Goal: Communication & Community: Share content

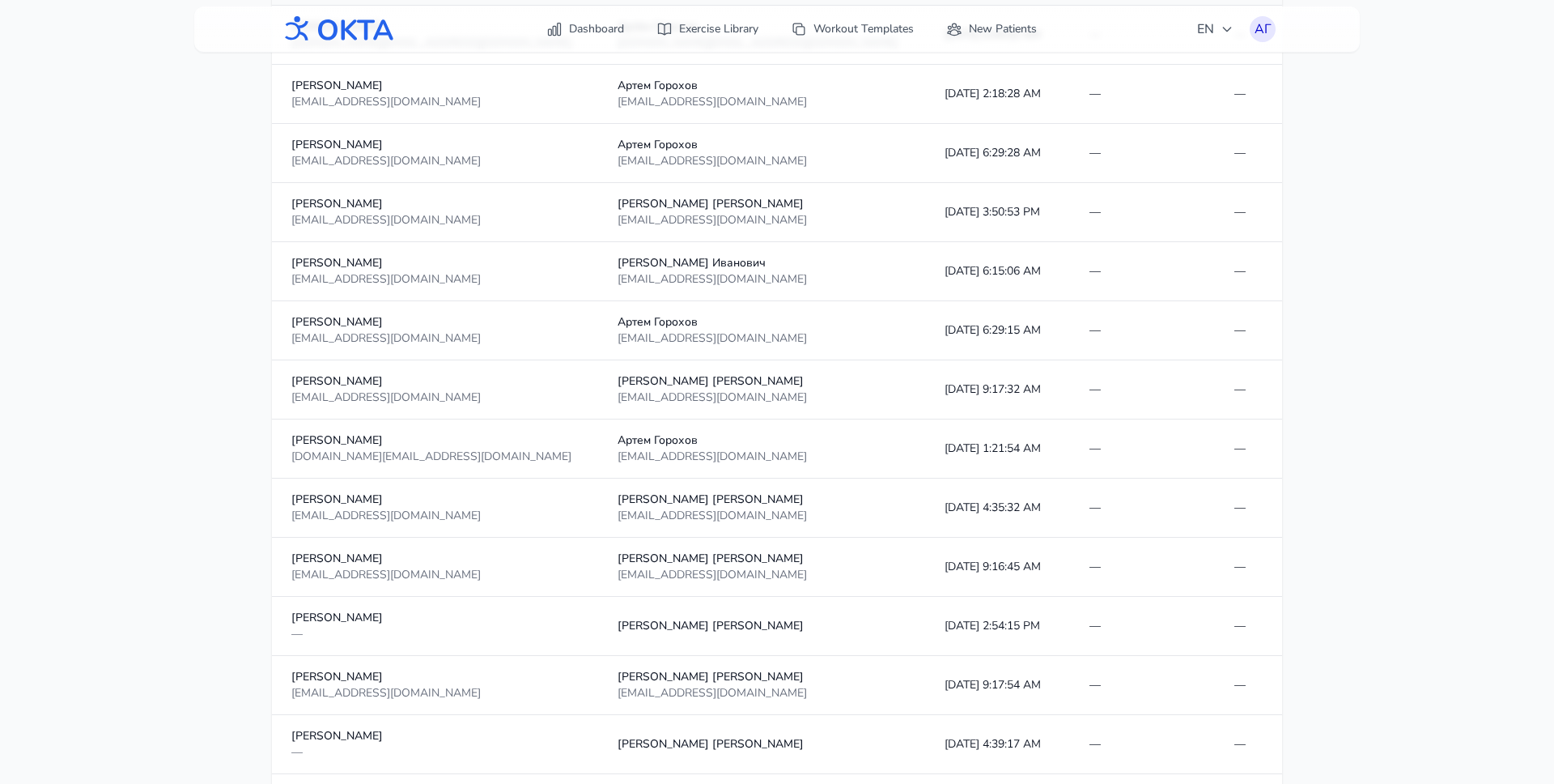
scroll to position [526, 0]
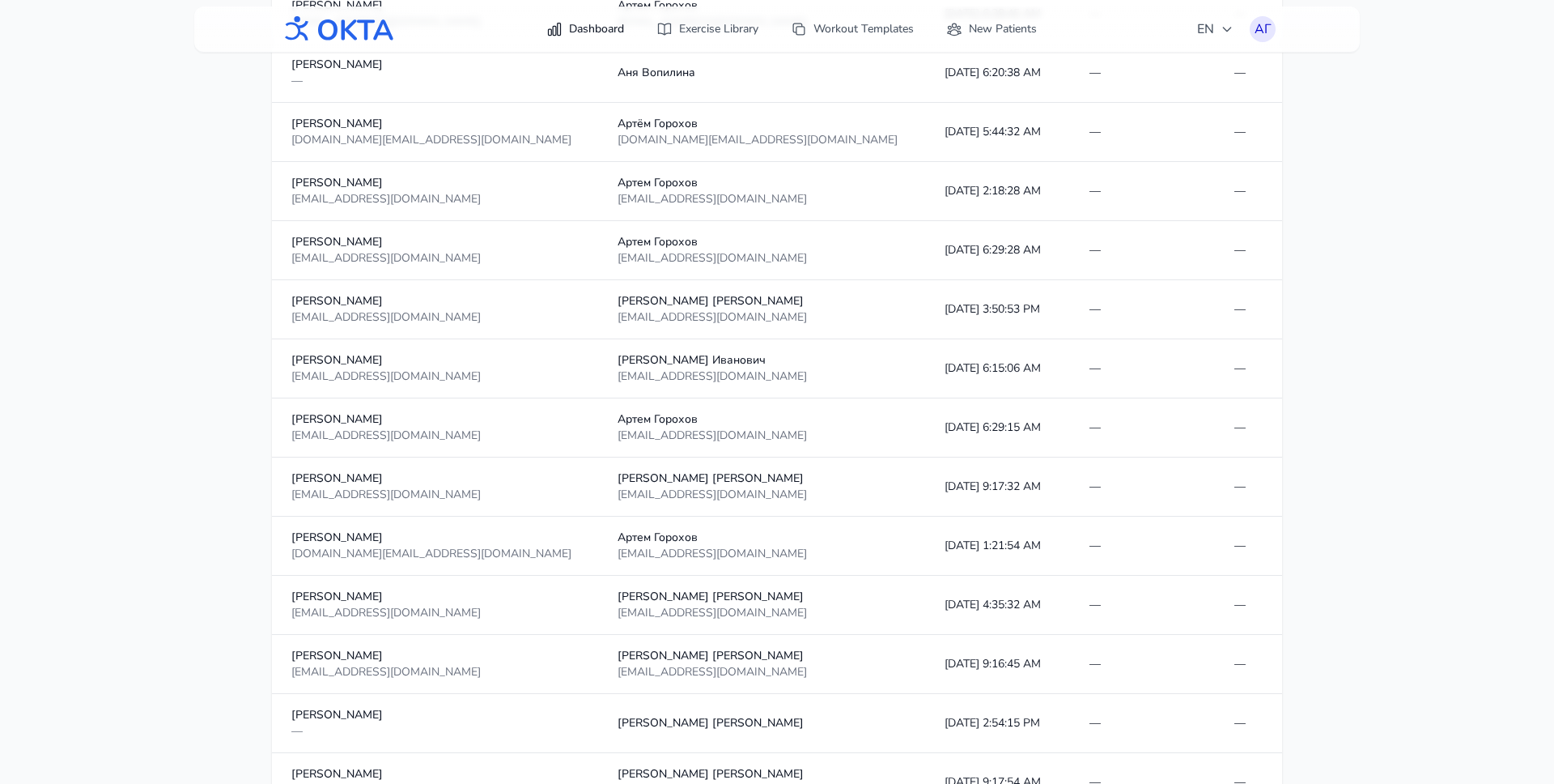
click at [591, 28] on link "Dashboard" at bounding box center [584, 29] width 97 height 29
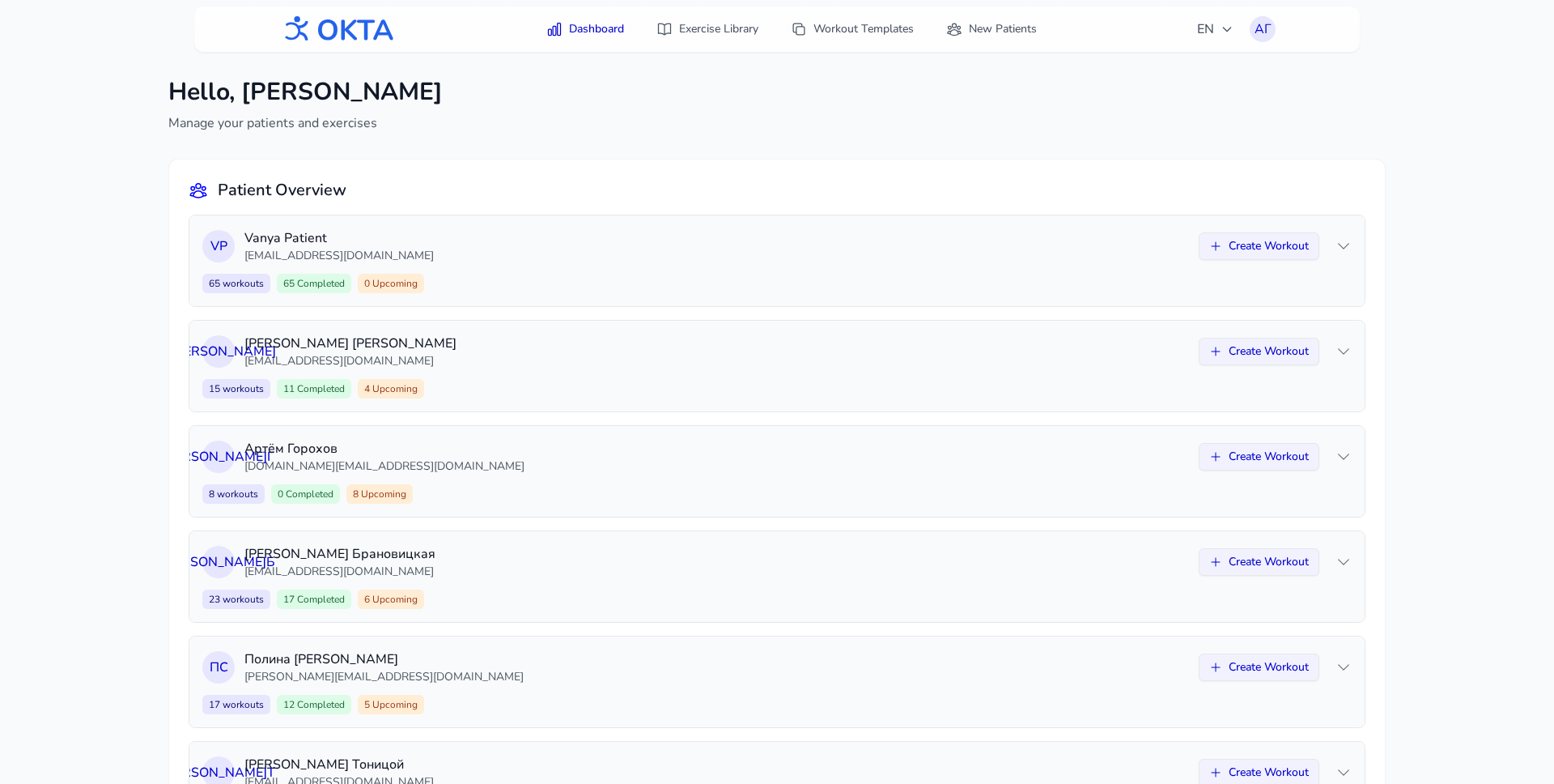
scroll to position [829, 0]
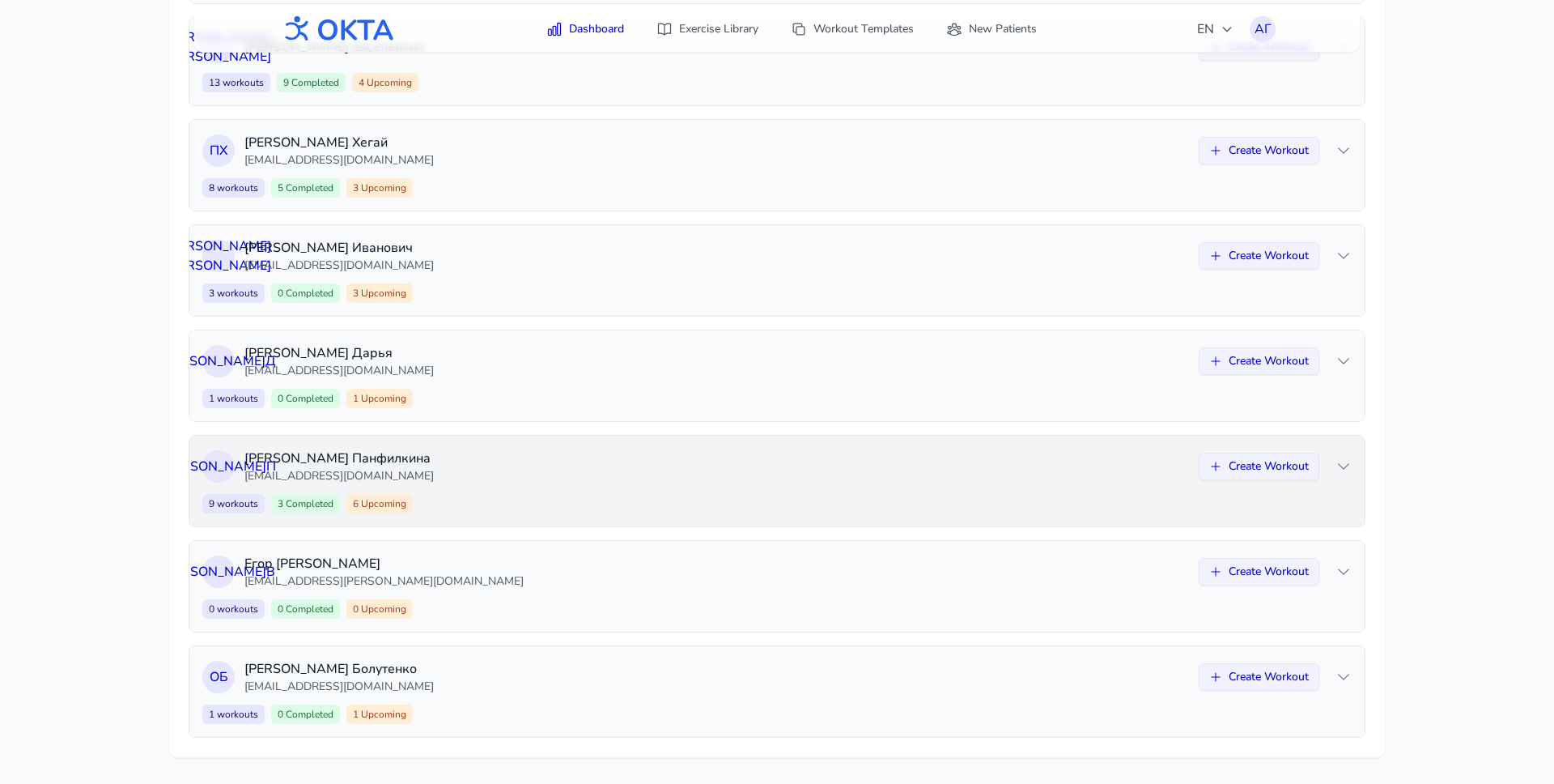
click at [631, 485] on div "Е П Екатерина Панфилкина panfilkina.ekaterina@yandex.ru Create Workout 9 workou…" at bounding box center [777, 481] width 1175 height 91
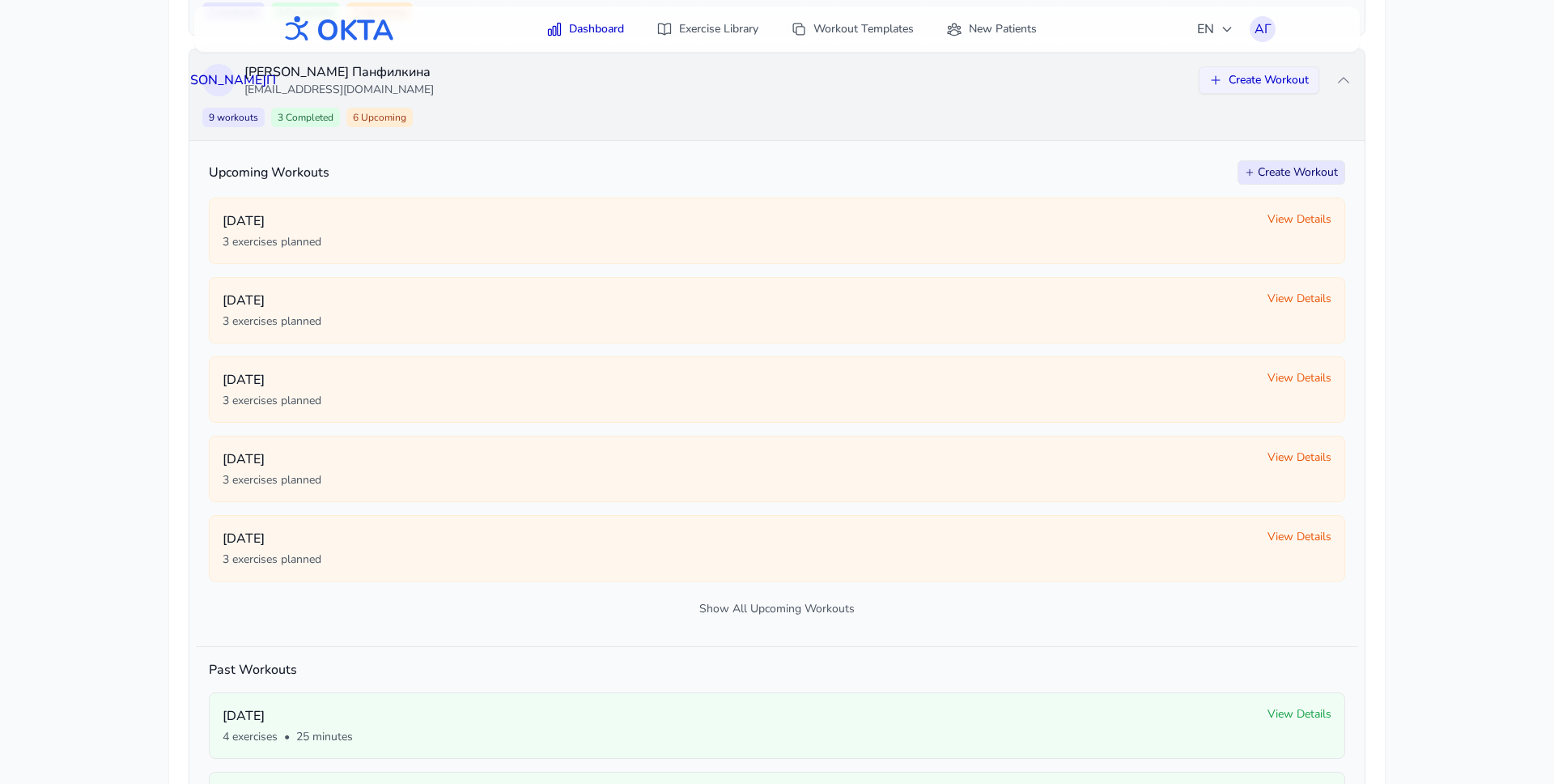
scroll to position [1200, 0]
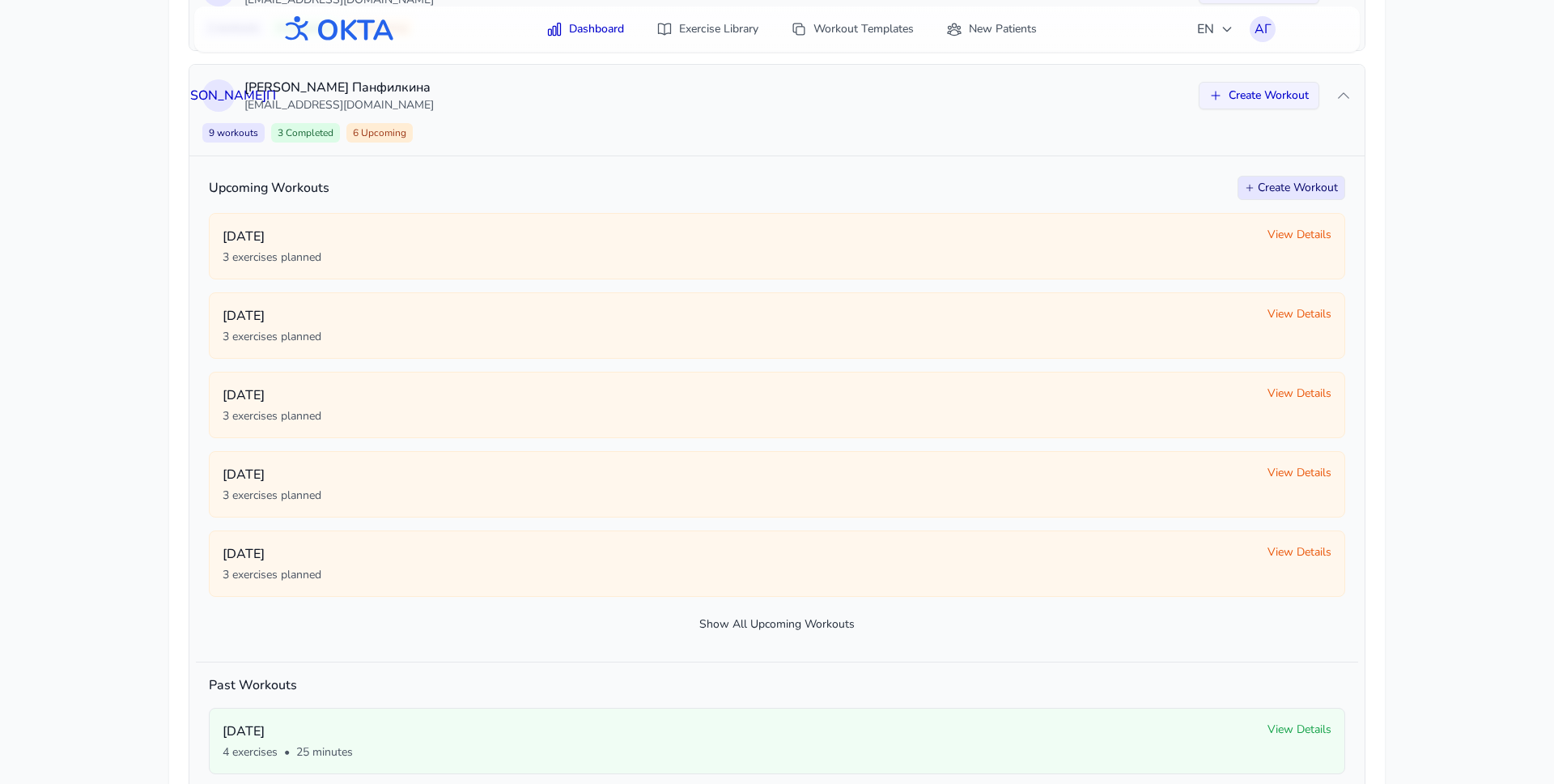
click at [787, 624] on button "Show All Upcoming Workouts" at bounding box center [777, 624] width 1137 height 29
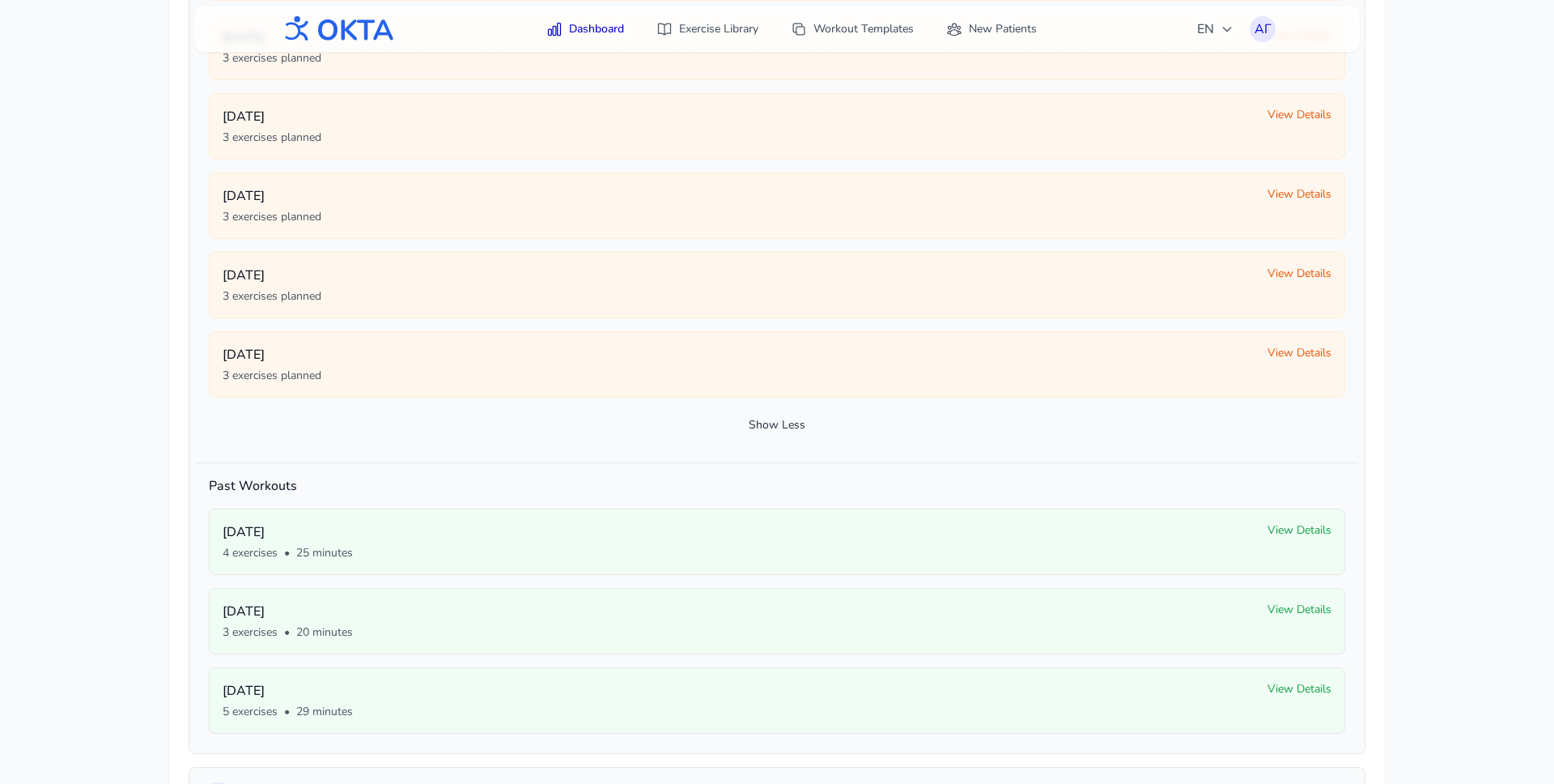
scroll to position [1705, 0]
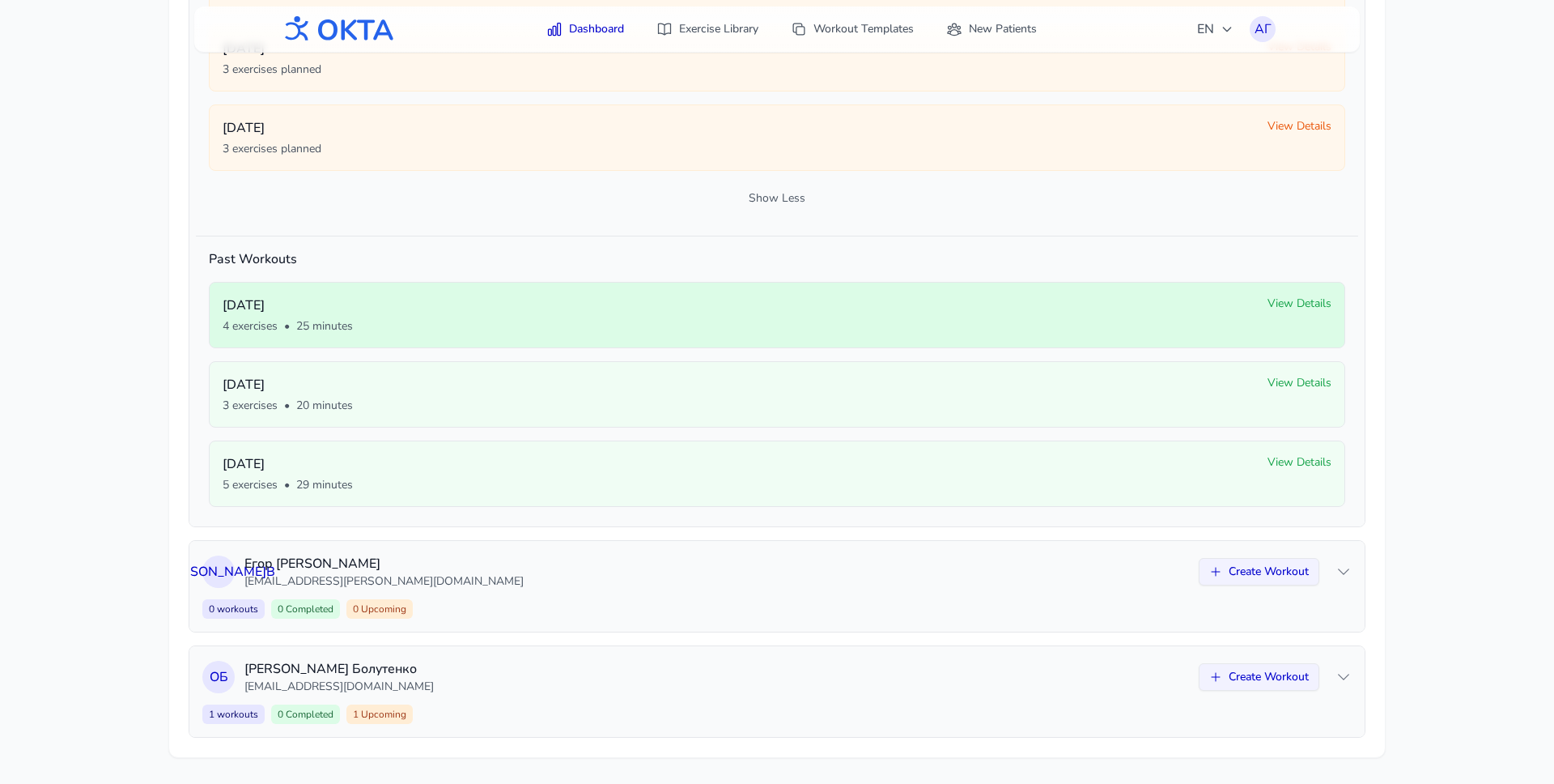
click at [1278, 304] on span "View Details" at bounding box center [1299, 304] width 64 height 17
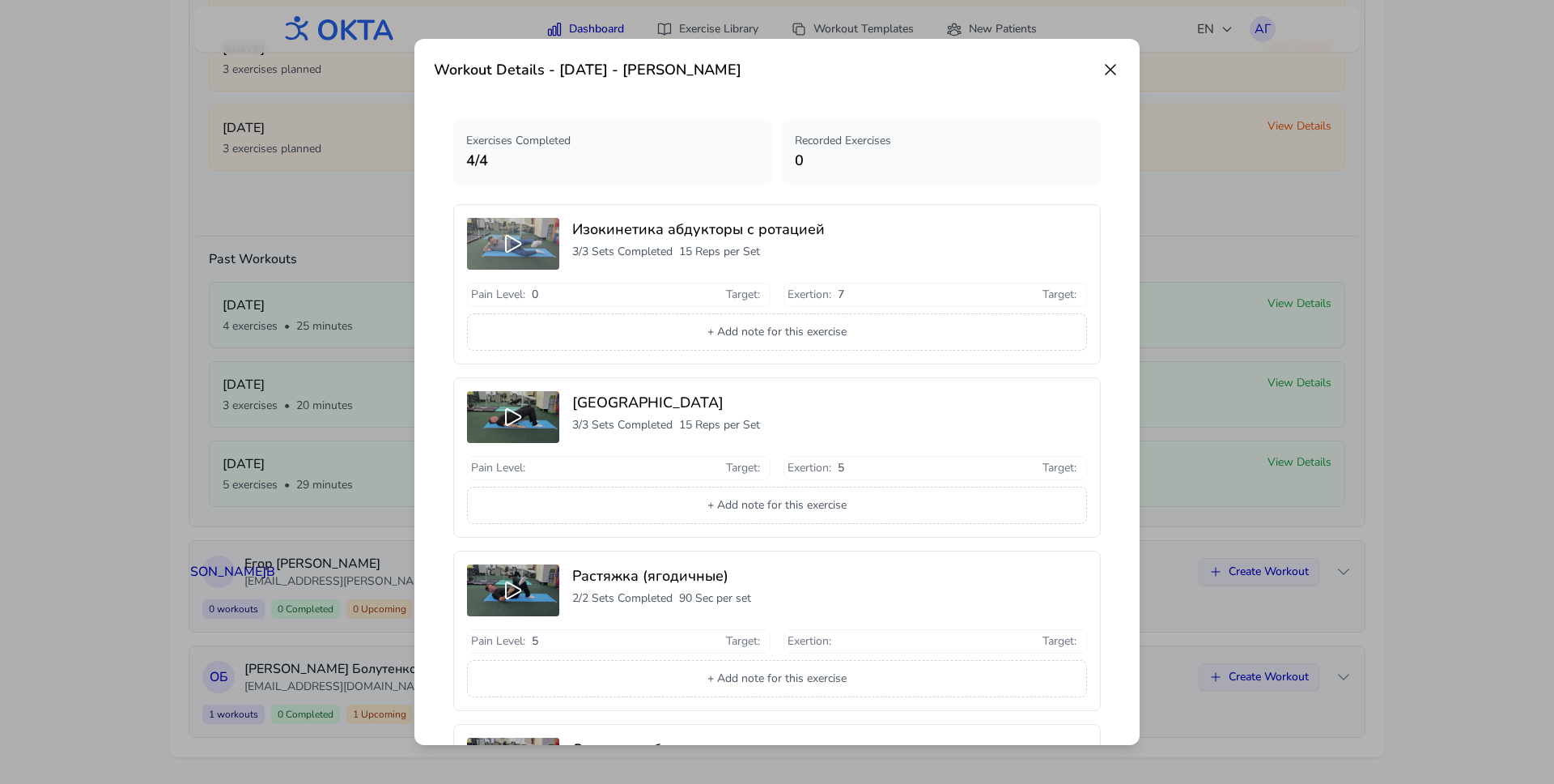
click at [506, 243] on icon at bounding box center [513, 243] width 15 height 17
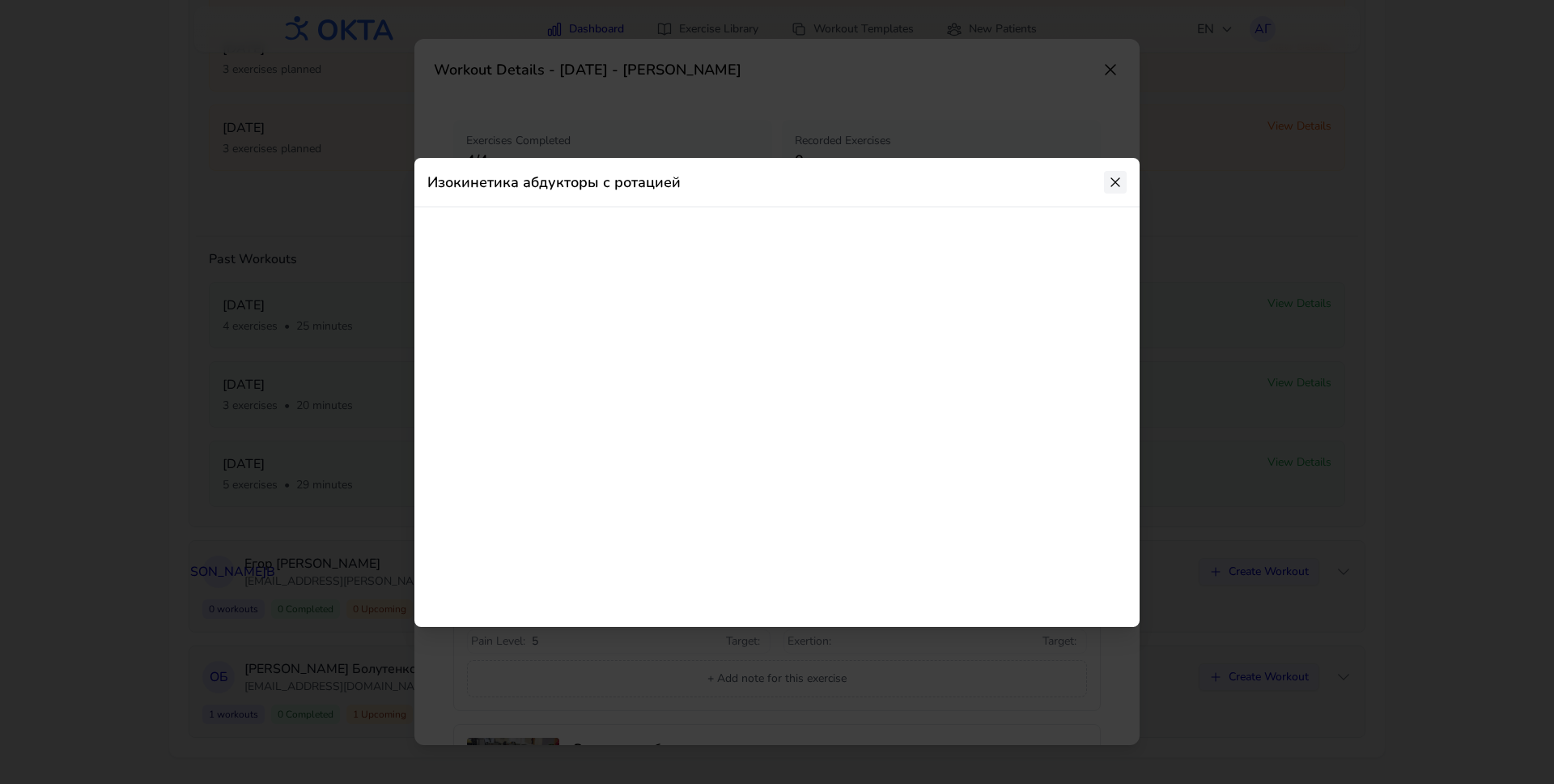
click at [1114, 182] on icon at bounding box center [1115, 182] width 9 height 9
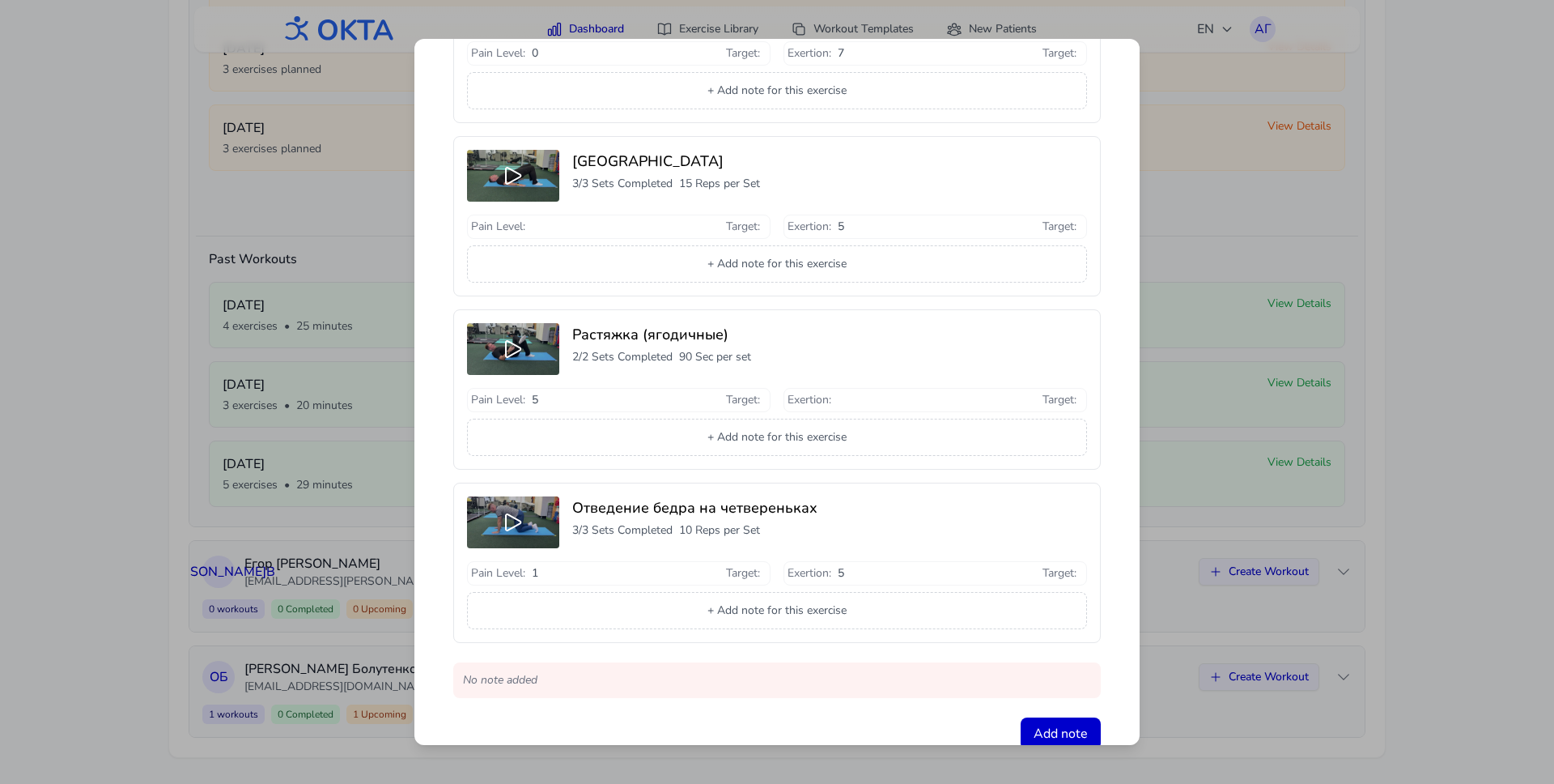
scroll to position [0, 0]
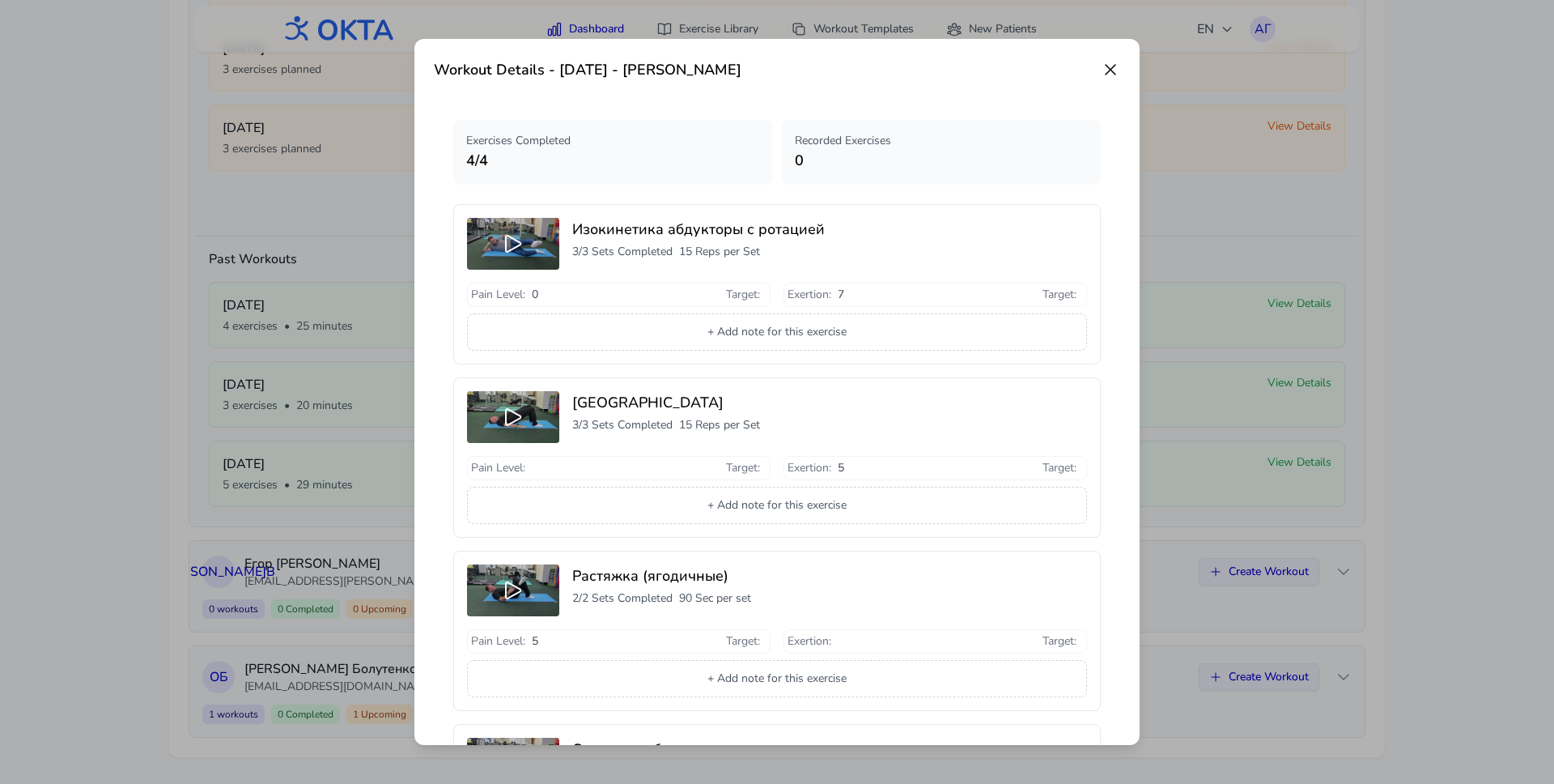
click at [1111, 70] on icon at bounding box center [1110, 69] width 19 height 19
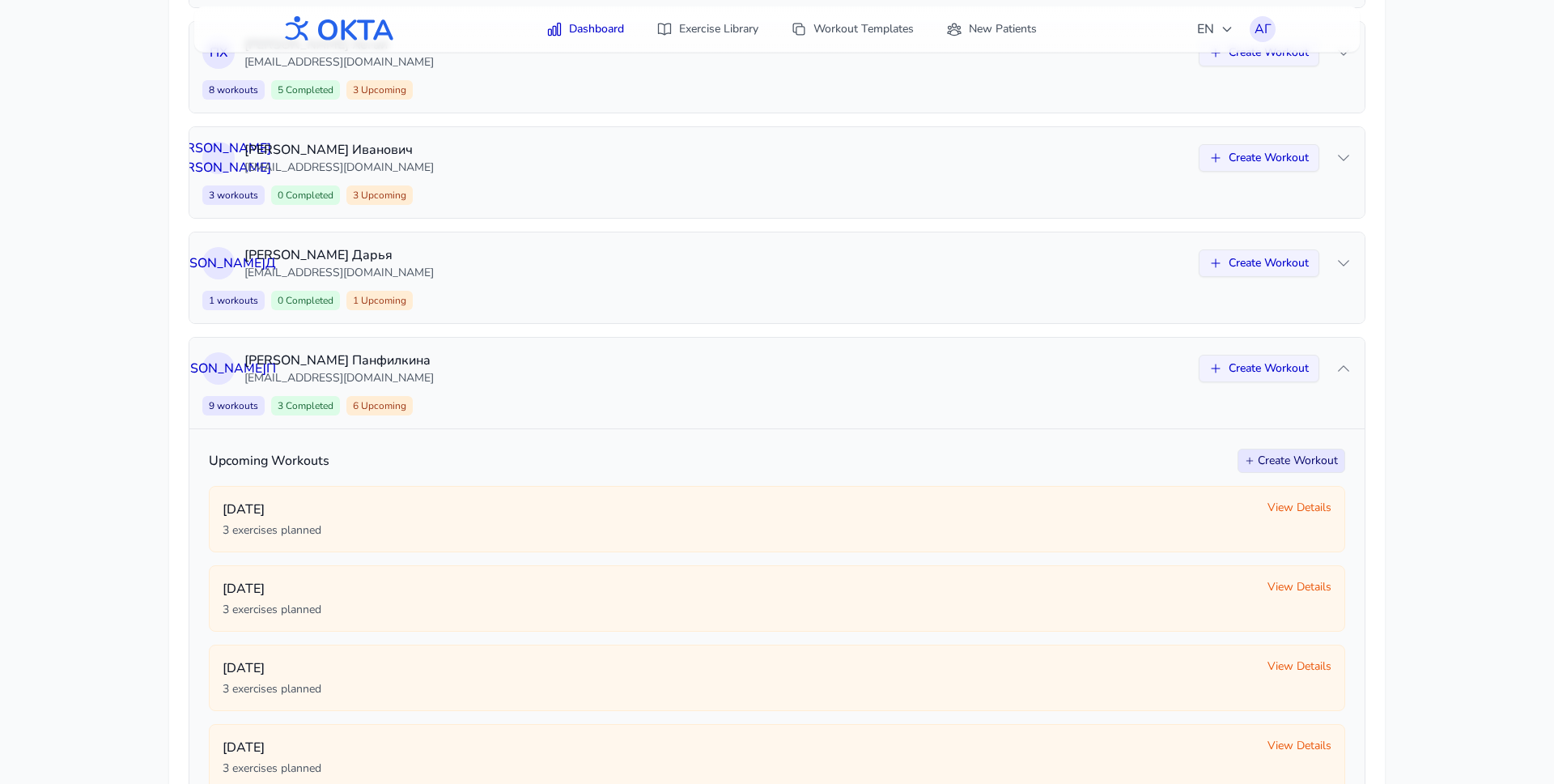
scroll to position [799, 0]
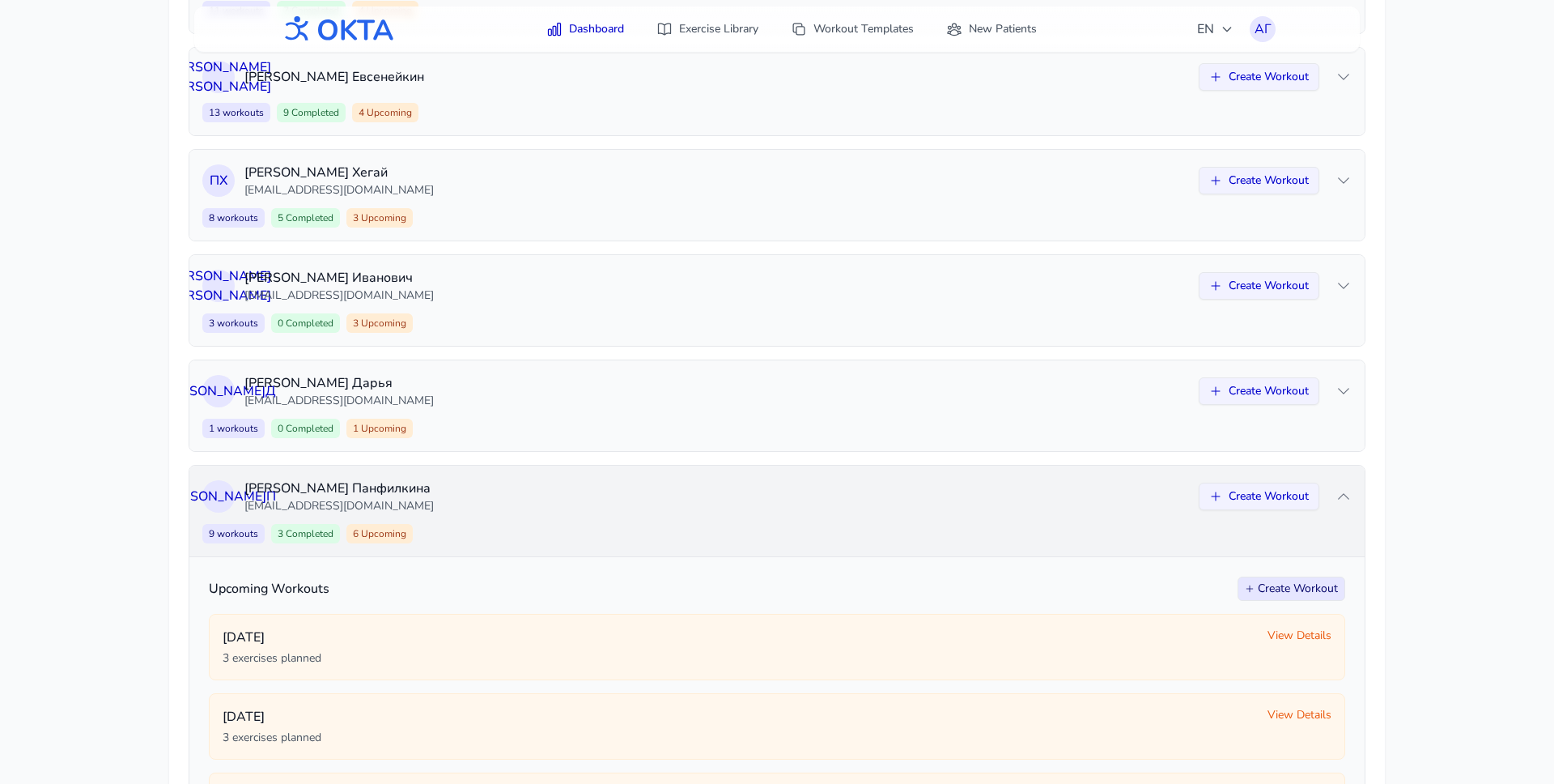
click at [936, 534] on div "9 workouts 3 Completed 6 Upcoming Create Workout" at bounding box center [777, 534] width 1150 height 19
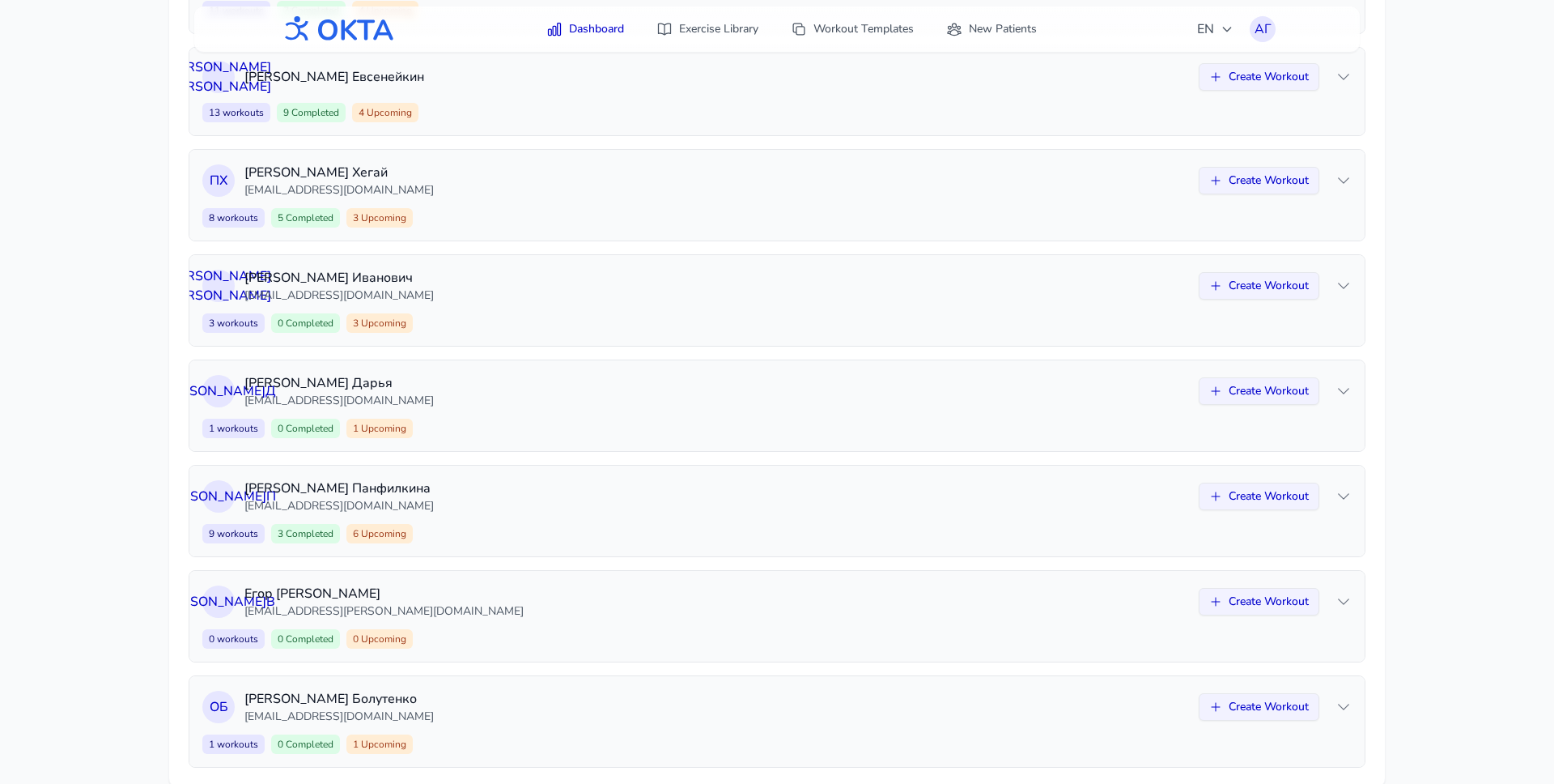
scroll to position [829, 0]
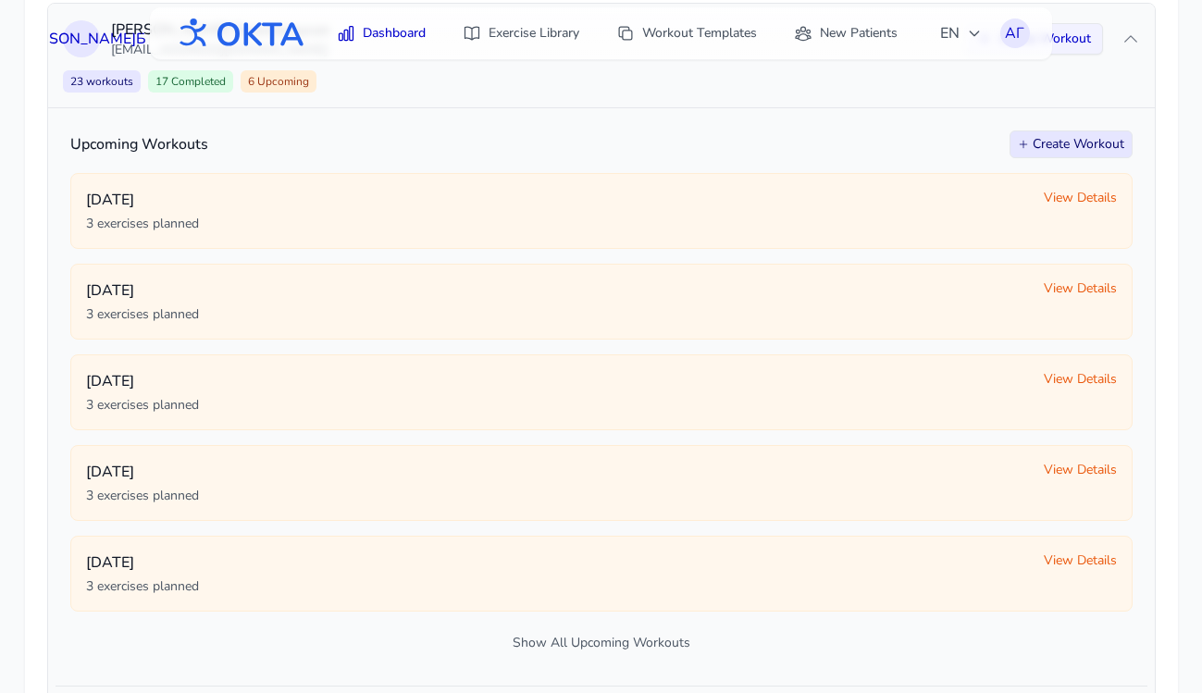
scroll to position [605, 0]
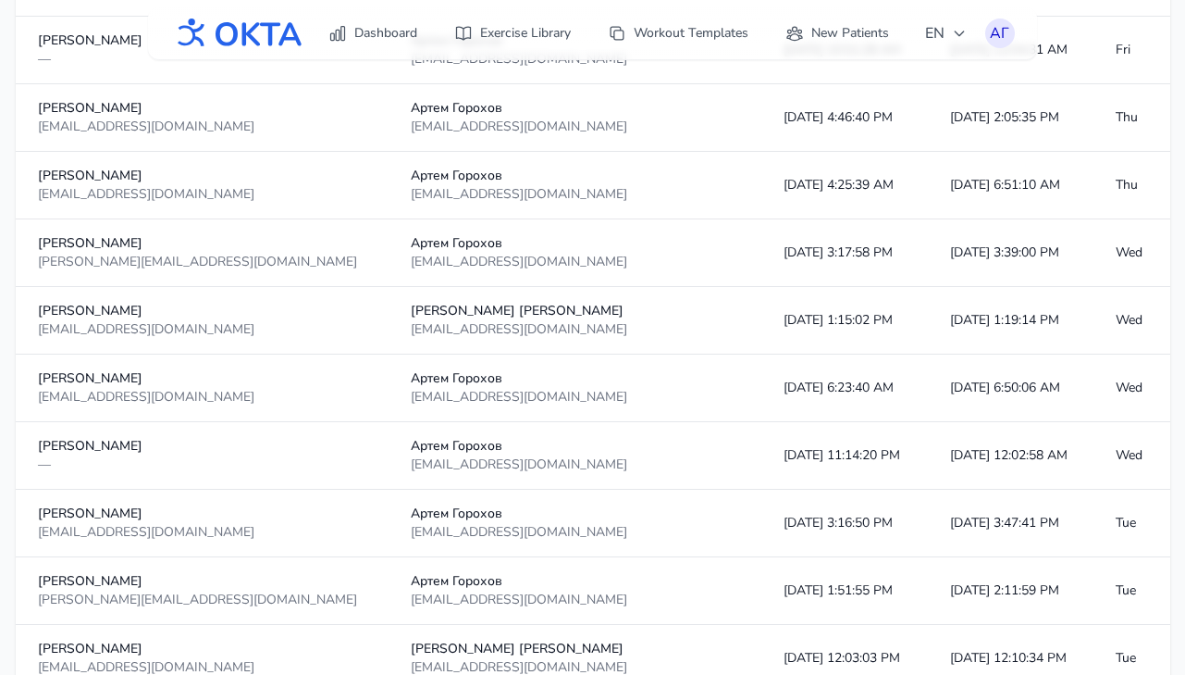
scroll to position [3306, 0]
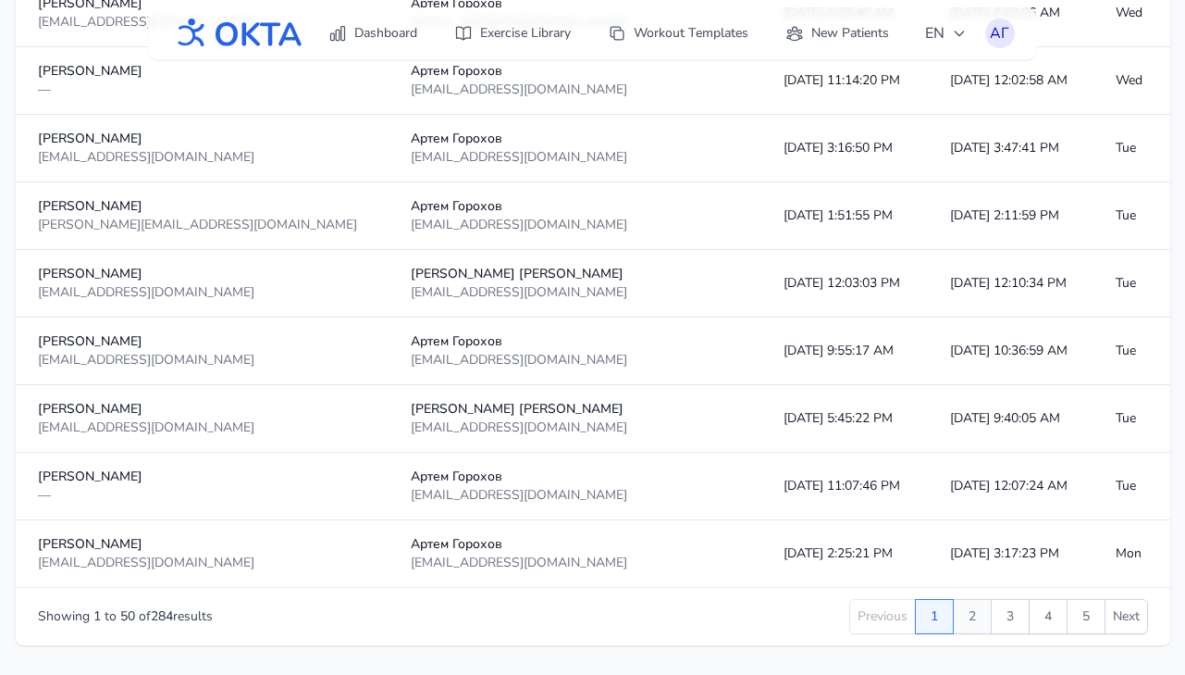
click at [975, 614] on button "2" at bounding box center [972, 616] width 39 height 35
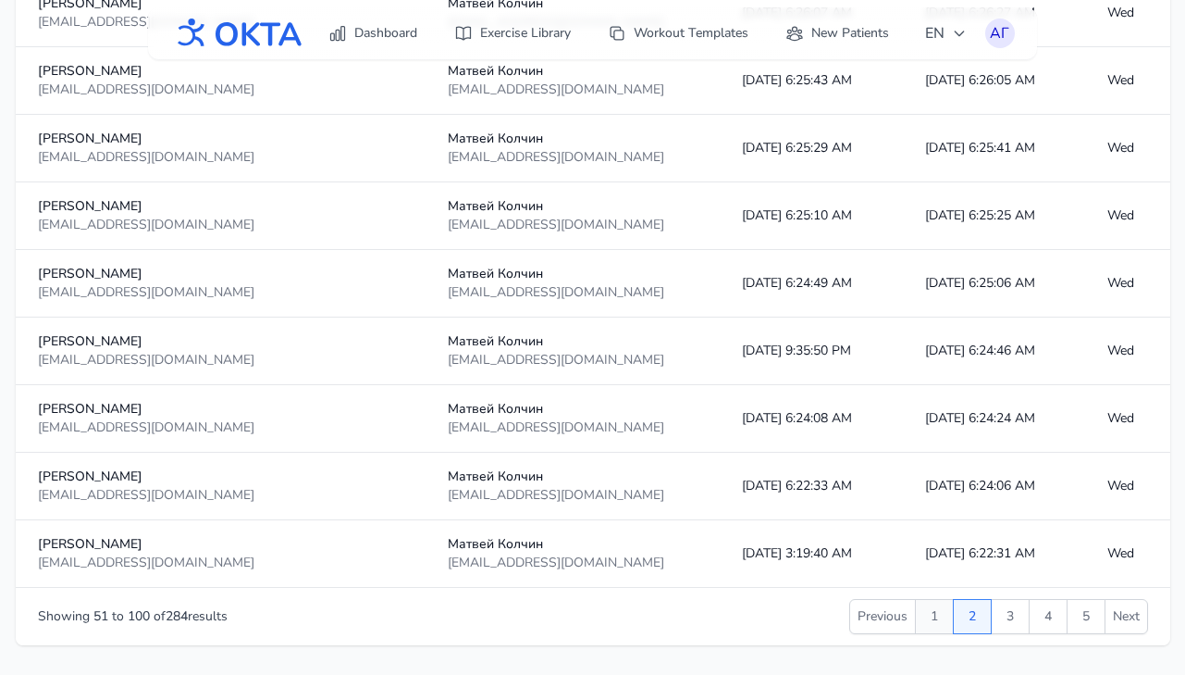
click at [929, 613] on button "1" at bounding box center [934, 616] width 39 height 35
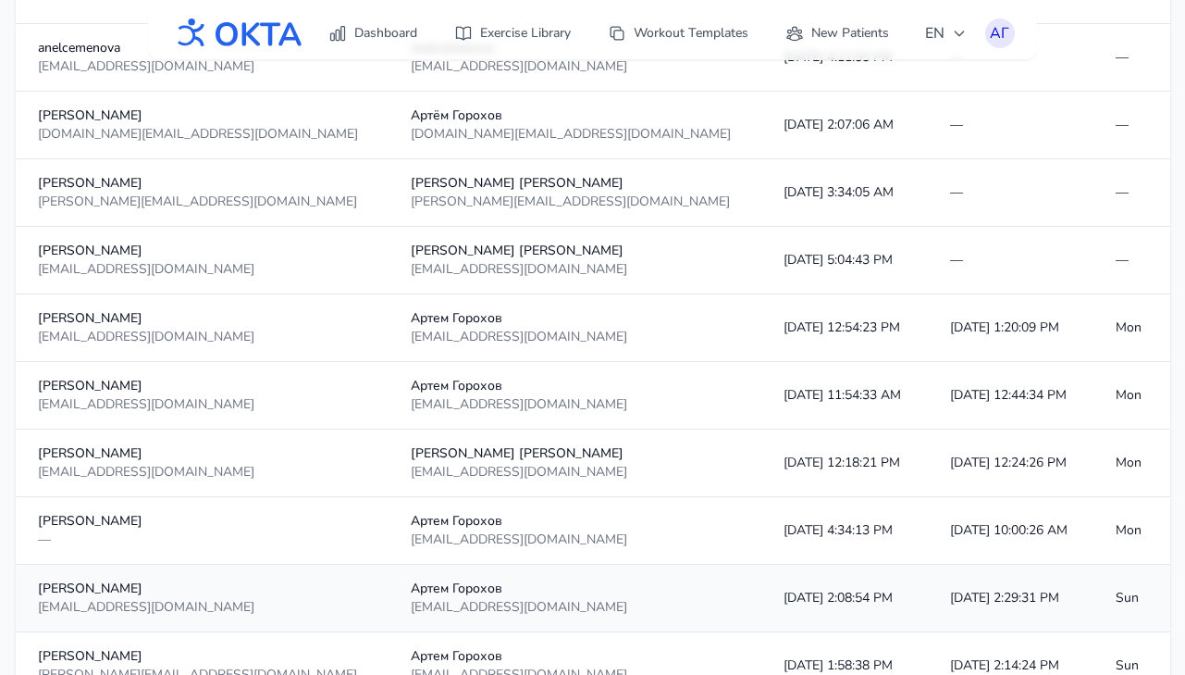
scroll to position [1665, 0]
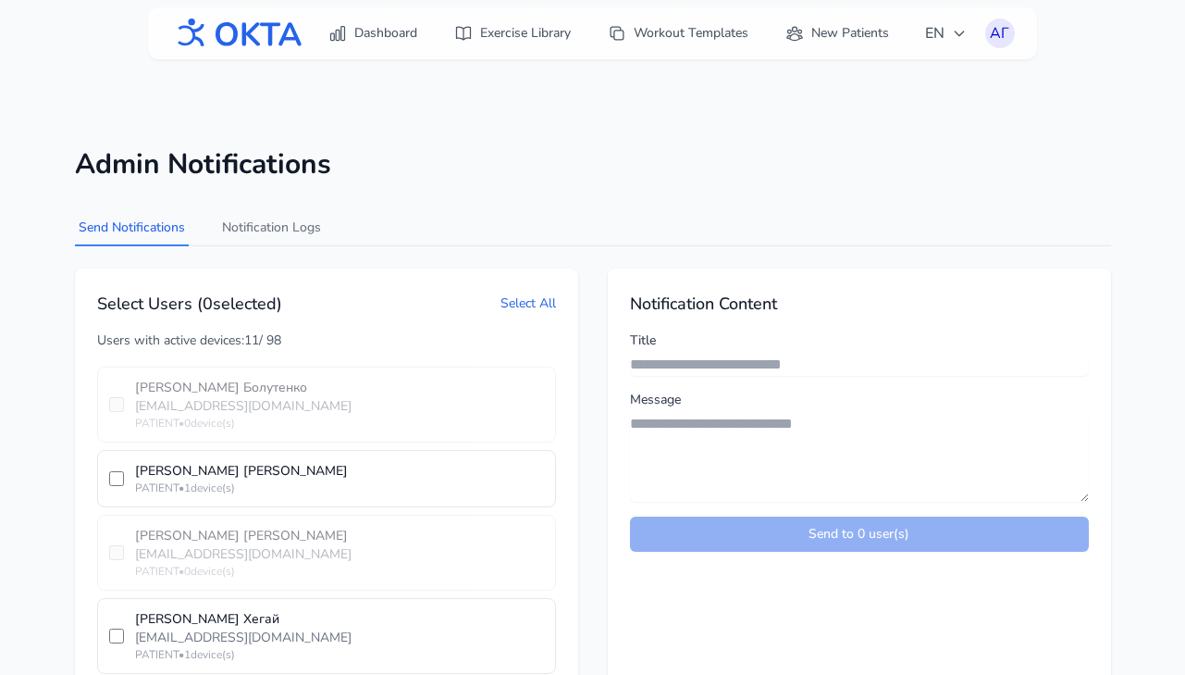
scroll to position [97, 0]
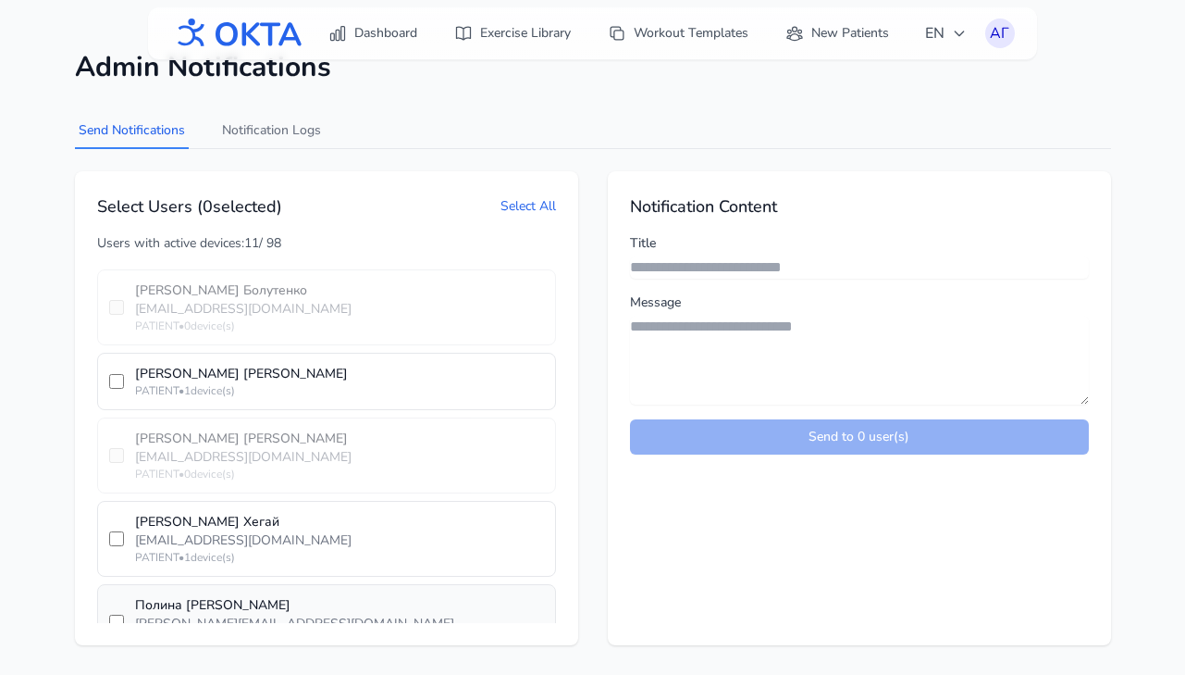
click at [268, 614] on div "[PERSON_NAME][EMAIL_ADDRESS][DOMAIN_NAME]" at bounding box center [339, 623] width 409 height 19
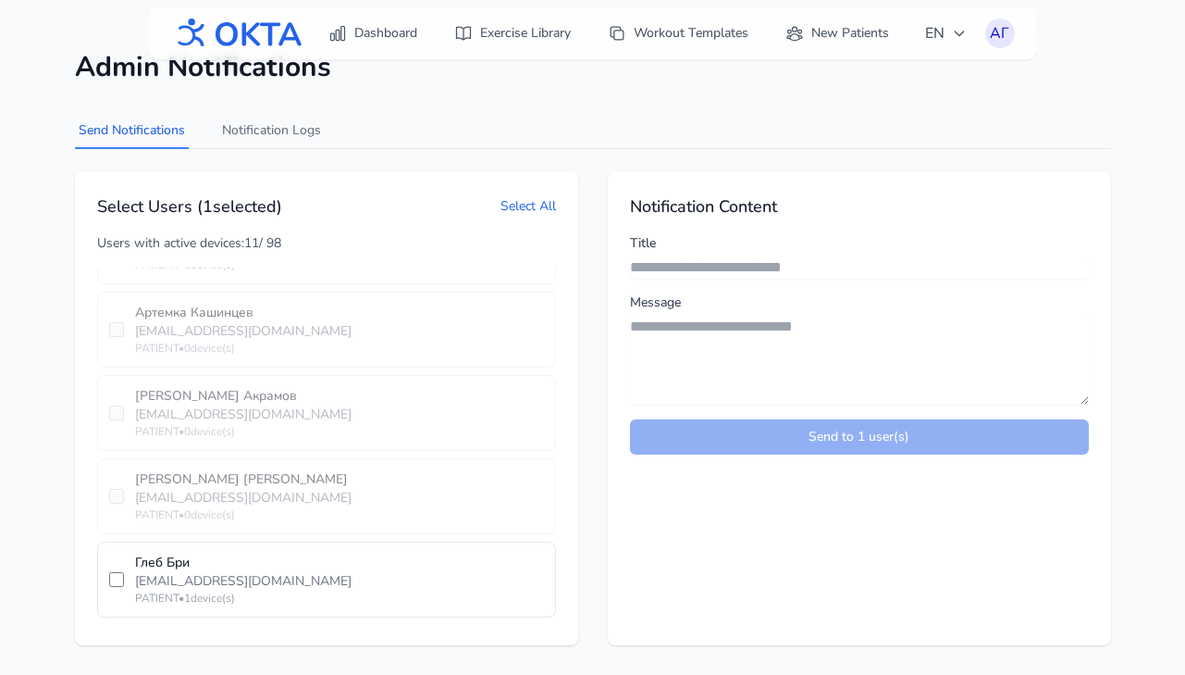
scroll to position [6200, 0]
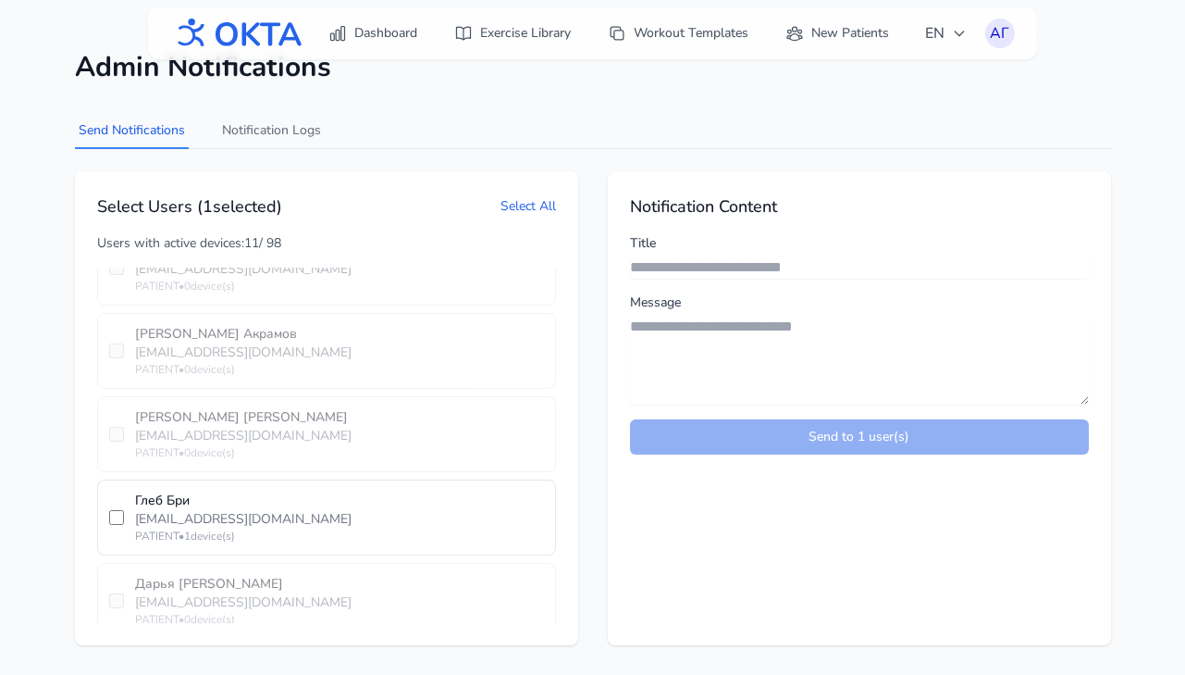
click at [352, 510] on div "[EMAIL_ADDRESS][DOMAIN_NAME]" at bounding box center [339, 519] width 409 height 19
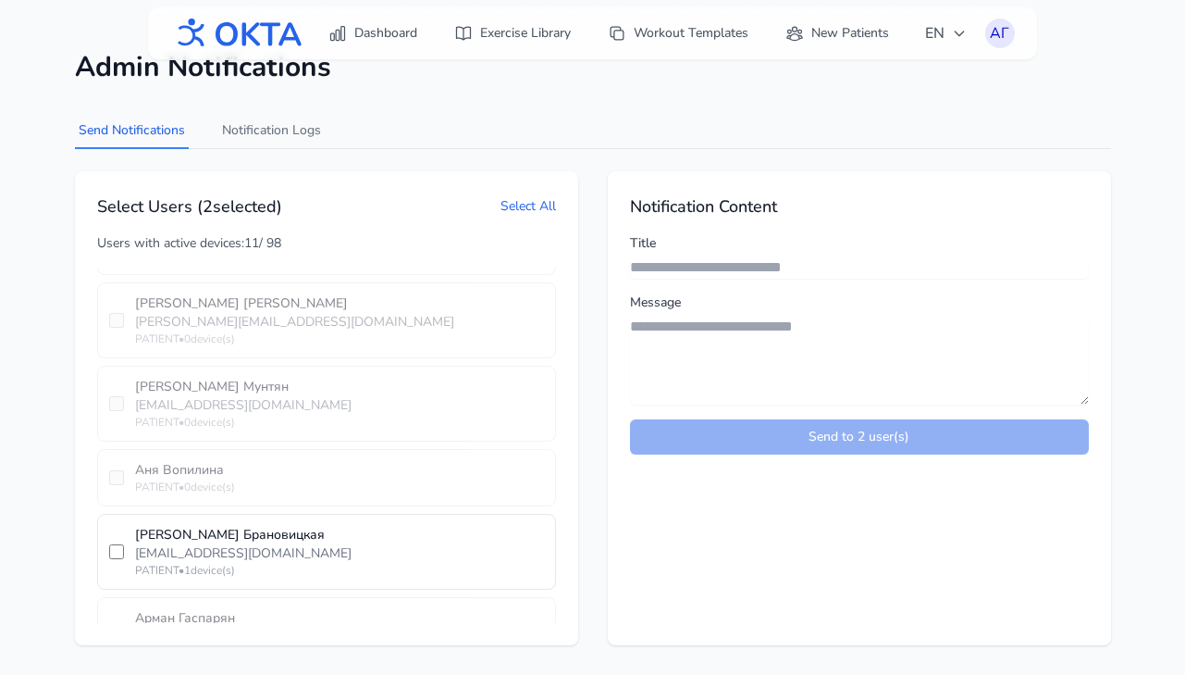
scroll to position [5660, 0]
click at [708, 264] on input "Title" at bounding box center [859, 267] width 459 height 22
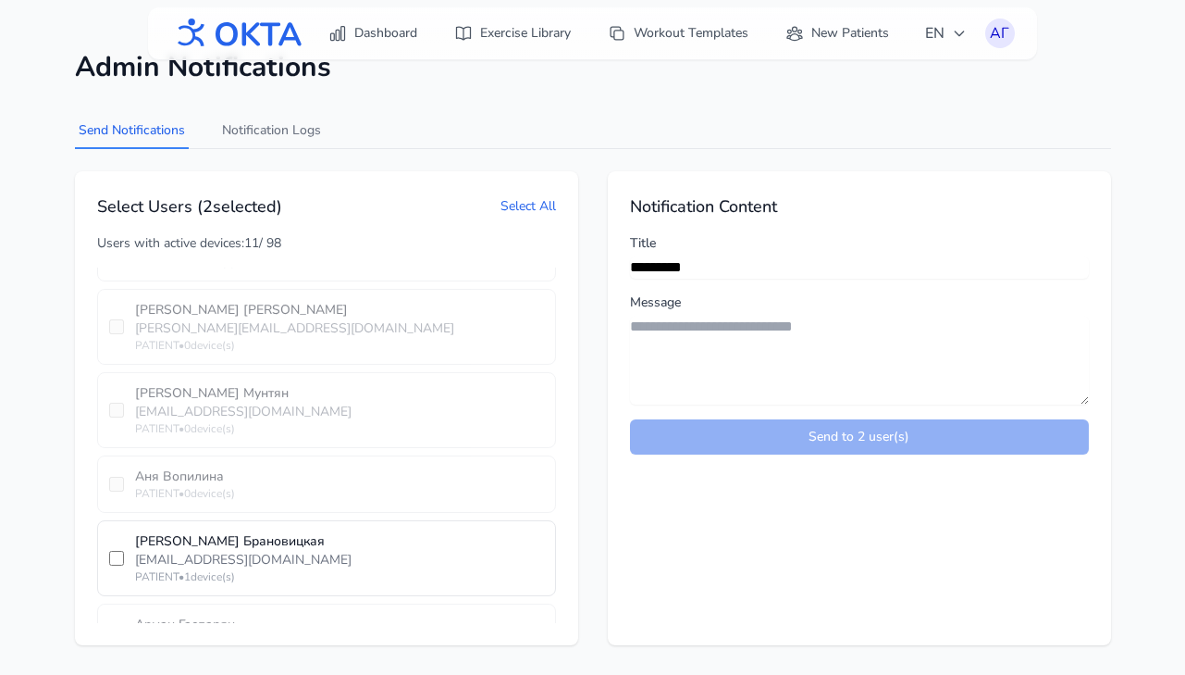
type input "*********"
click at [735, 329] on textarea "Message" at bounding box center [859, 360] width 459 height 89
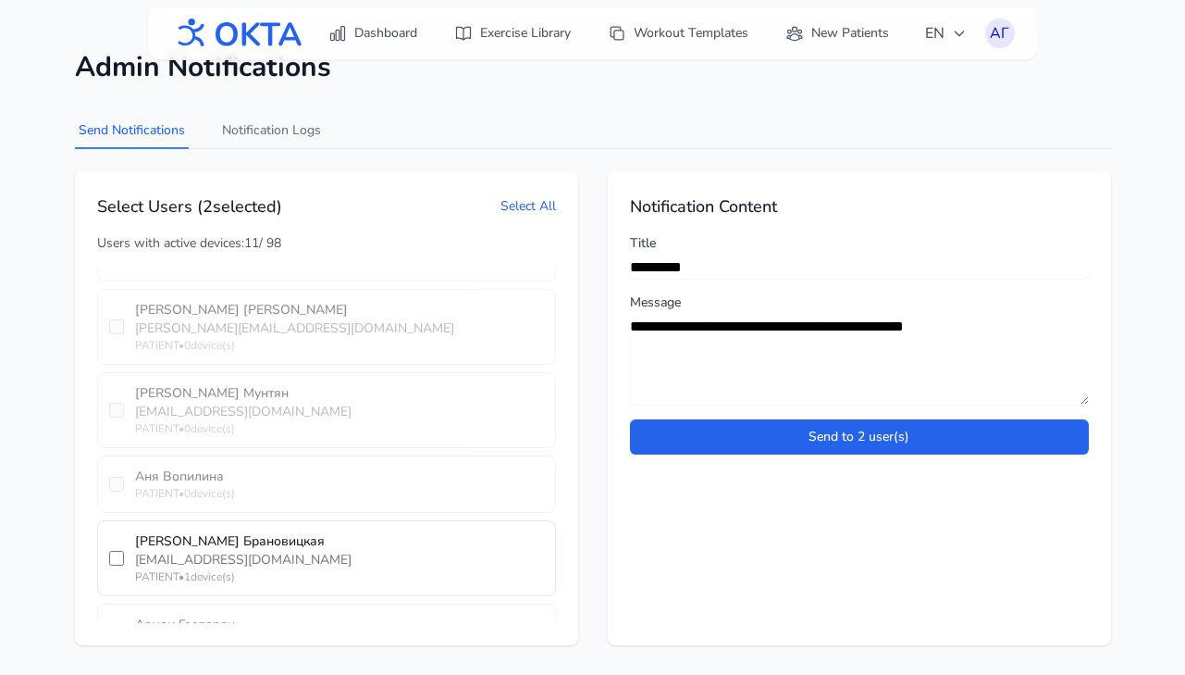
drag, startPoint x: 1014, startPoint y: 329, endPoint x: 566, endPoint y: 315, distance: 448.1
click at [566, 315] on div "Select Users ( 2 selected) Select All Users with active devices: 11 / 98 Alexsa…" at bounding box center [593, 408] width 1036 height 474
click at [734, 330] on textarea "**********" at bounding box center [859, 360] width 459 height 89
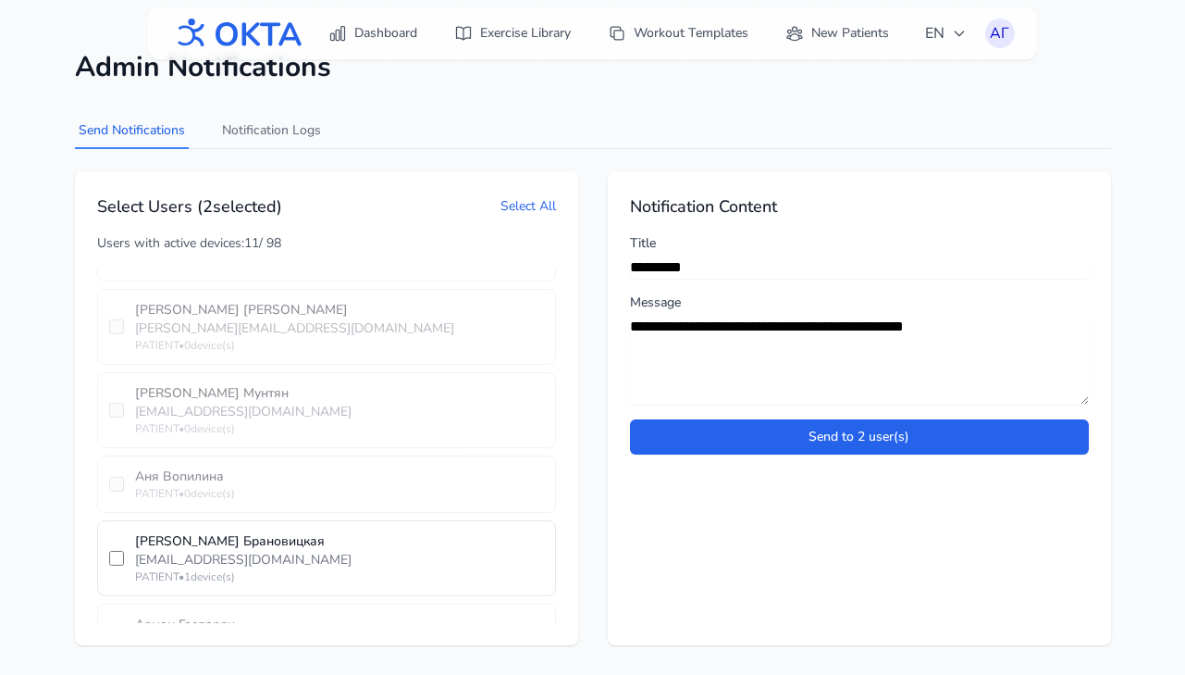
paste textarea "**********"
click at [765, 329] on textarea "**********" at bounding box center [859, 360] width 459 height 89
click at [746, 327] on textarea "**********" at bounding box center [859, 360] width 459 height 89
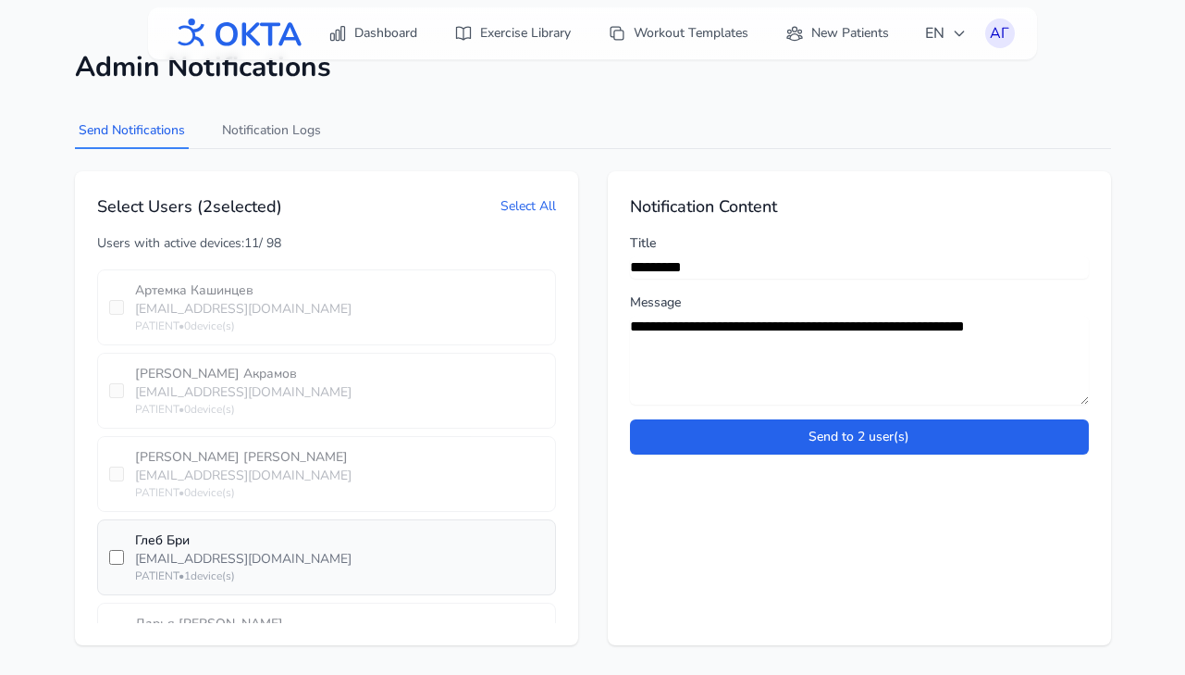
type textarea "**********"
click at [304, 550] on div "[EMAIL_ADDRESS][DOMAIN_NAME]" at bounding box center [339, 559] width 409 height 19
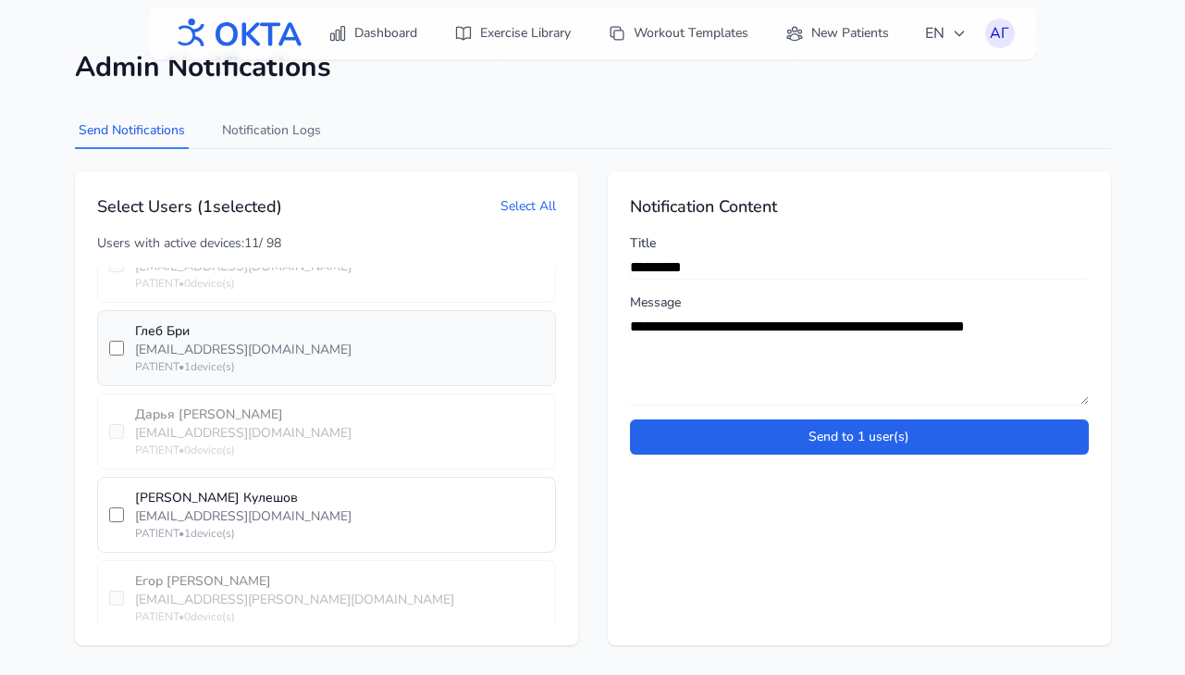
scroll to position [6545, 0]
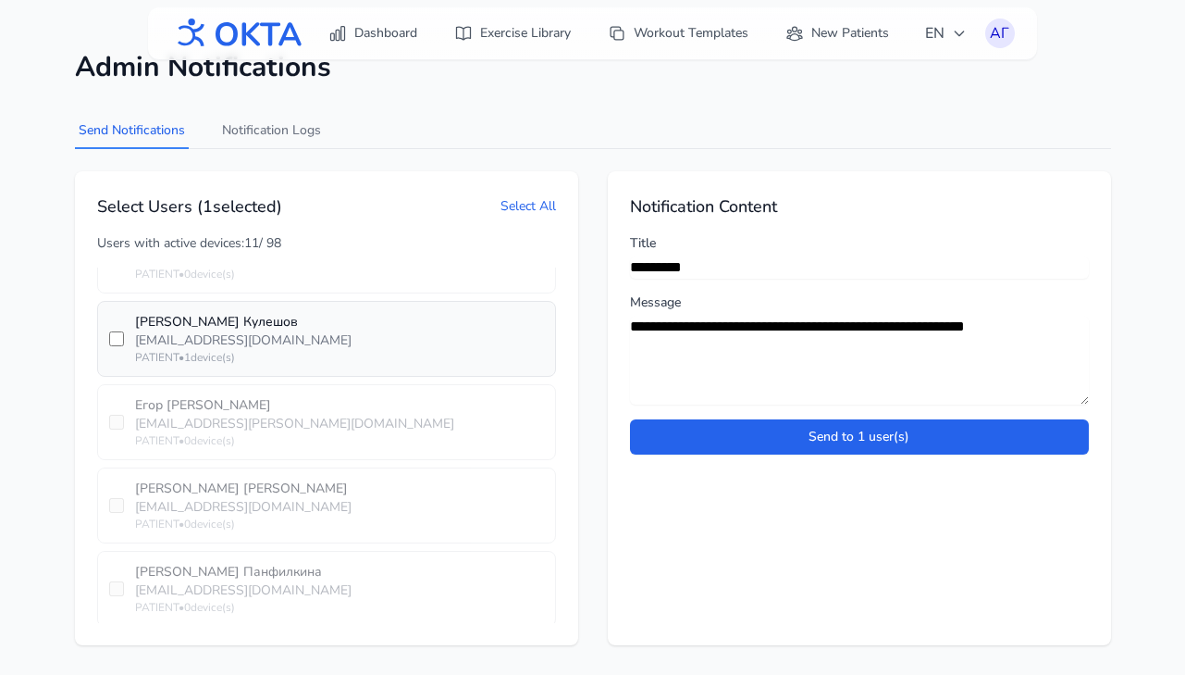
click at [293, 331] on div "[EMAIL_ADDRESS][DOMAIN_NAME]" at bounding box center [339, 340] width 409 height 19
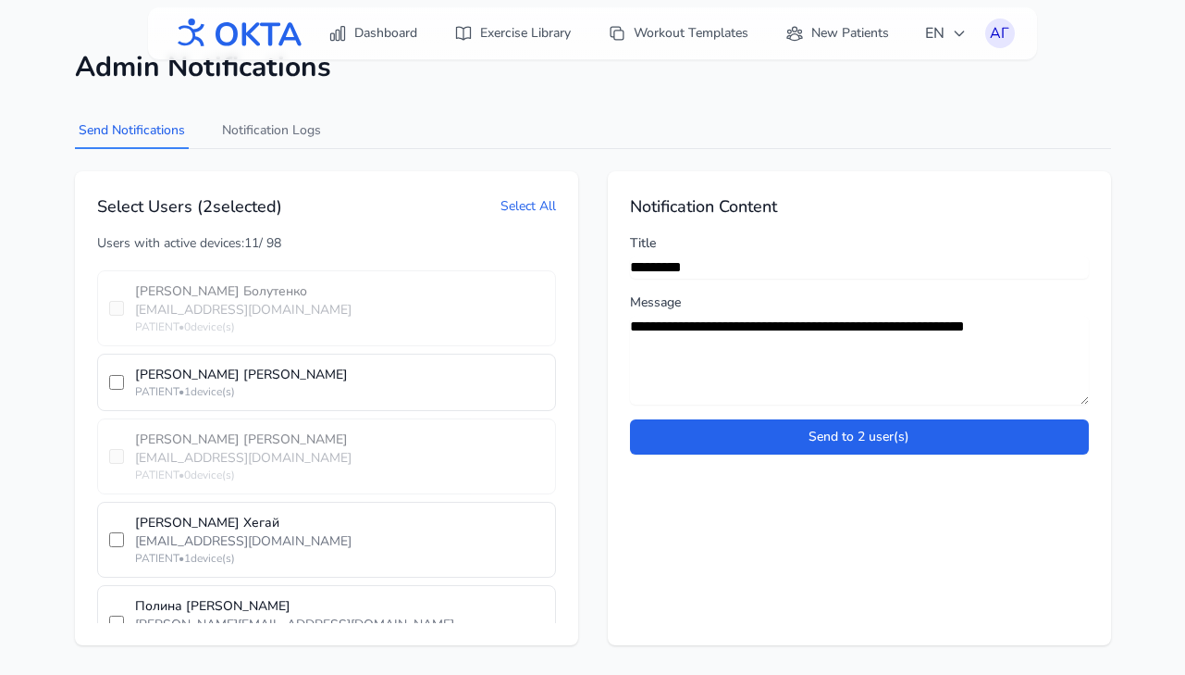
scroll to position [7705, 0]
click at [293, 365] on div "Ольга Кузнецова" at bounding box center [339, 374] width 409 height 19
click at [425, 531] on div "[EMAIL_ADDRESS][DOMAIN_NAME]" at bounding box center [339, 540] width 409 height 19
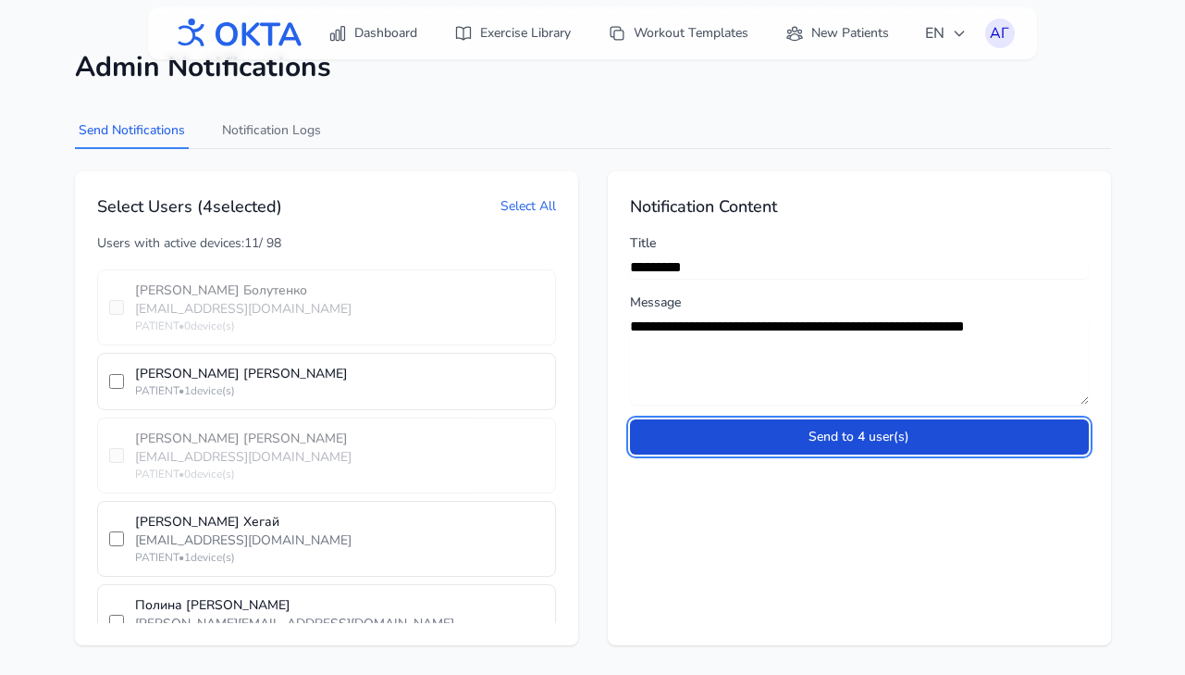
click at [925, 429] on button "Send to 4 user(s)" at bounding box center [859, 436] width 459 height 35
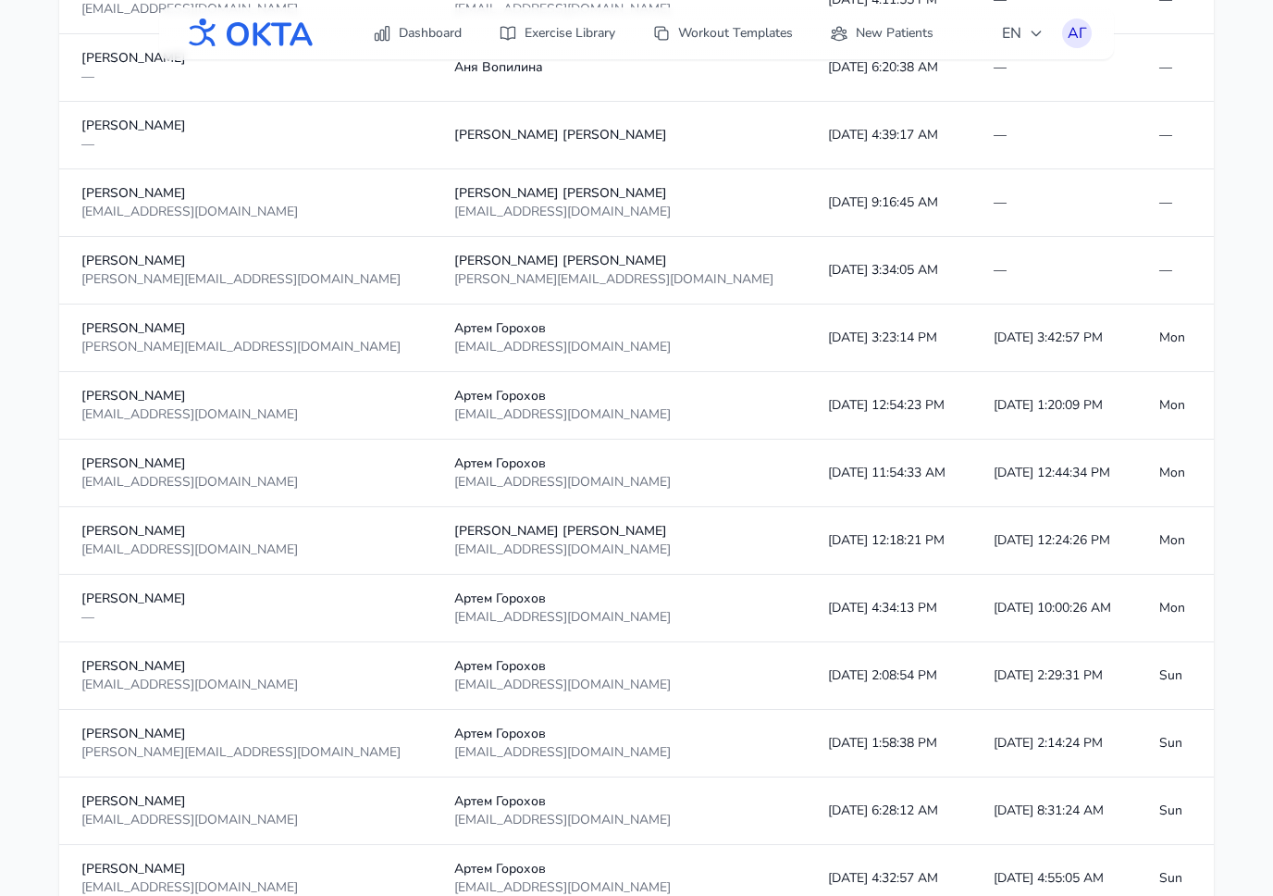
scroll to position [1578, 0]
